Goal: Find specific page/section: Find specific page/section

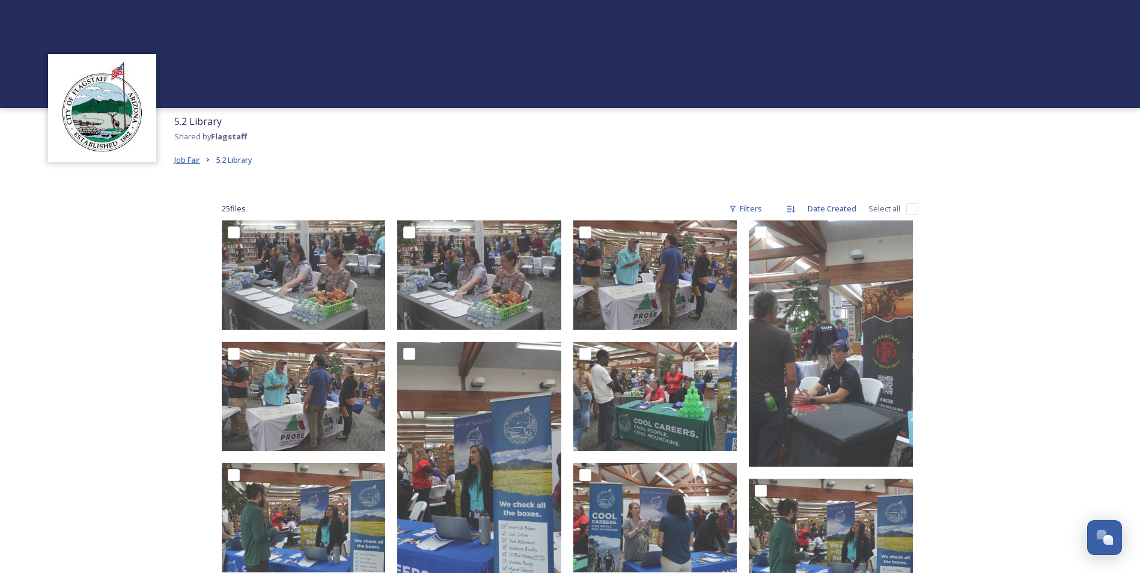
click at [192, 161] on span "Job Fair" at bounding box center [187, 159] width 26 height 11
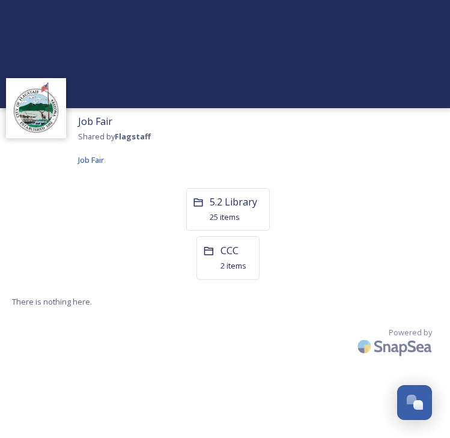
click at [231, 245] on span "CCC" at bounding box center [229, 250] width 19 height 13
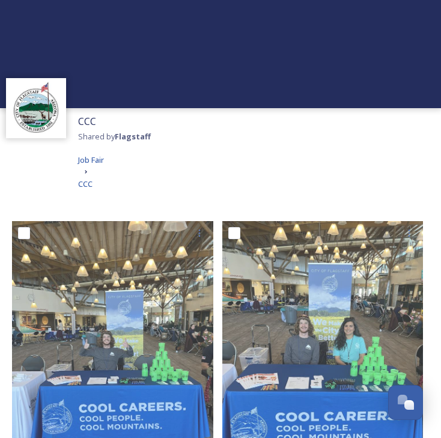
click at [49, 117] on img at bounding box center [36, 108] width 54 height 54
